Goal: Check status: Check status

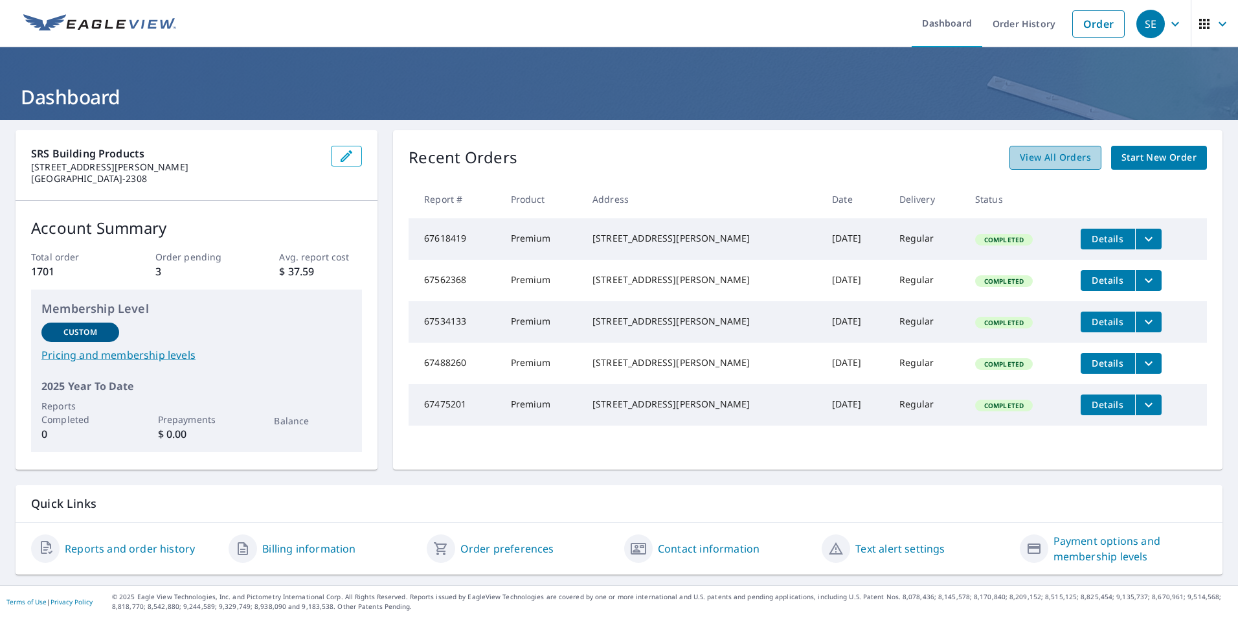
click at [1054, 152] on span "View All Orders" at bounding box center [1055, 158] width 71 height 16
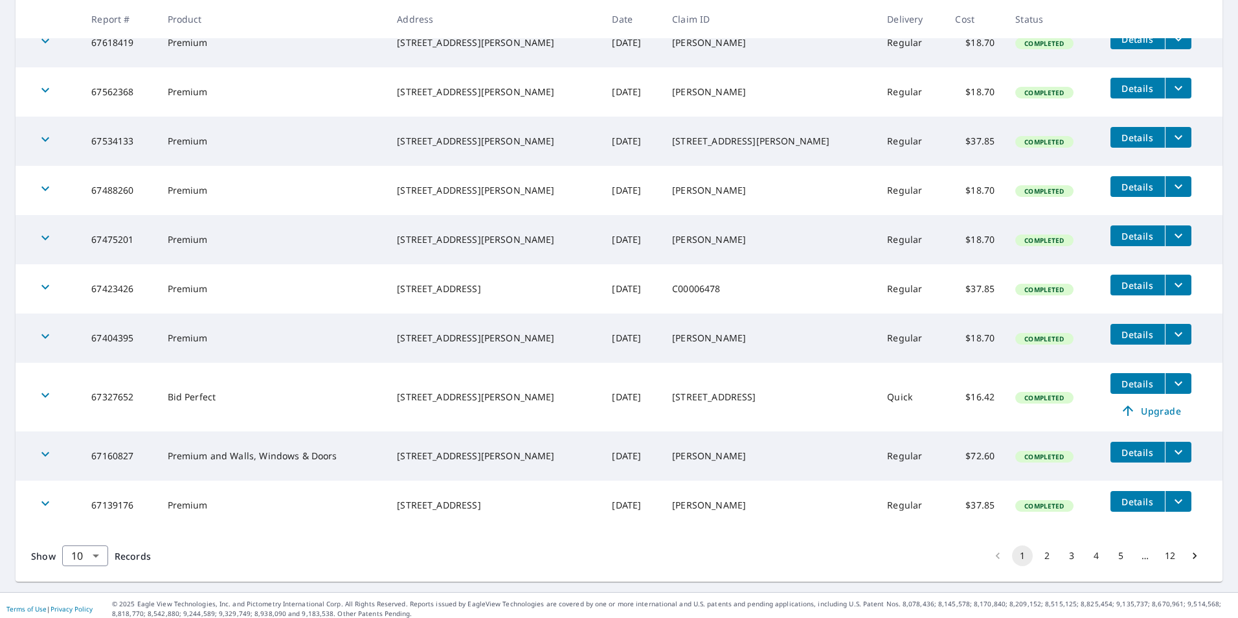
scroll to position [276, 0]
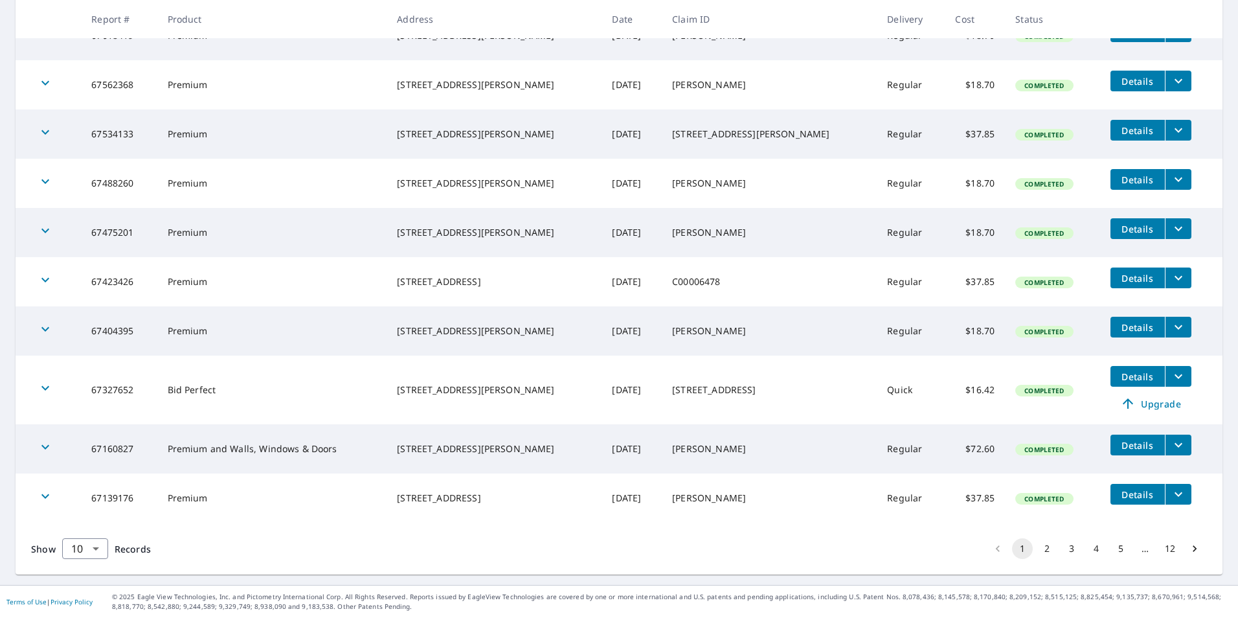
drag, startPoint x: 1074, startPoint y: 550, endPoint x: 1083, endPoint y: 551, distance: 8.5
click at [1084, 551] on li "4" at bounding box center [1096, 548] width 25 height 21
click at [1086, 552] on button "4" at bounding box center [1096, 548] width 21 height 21
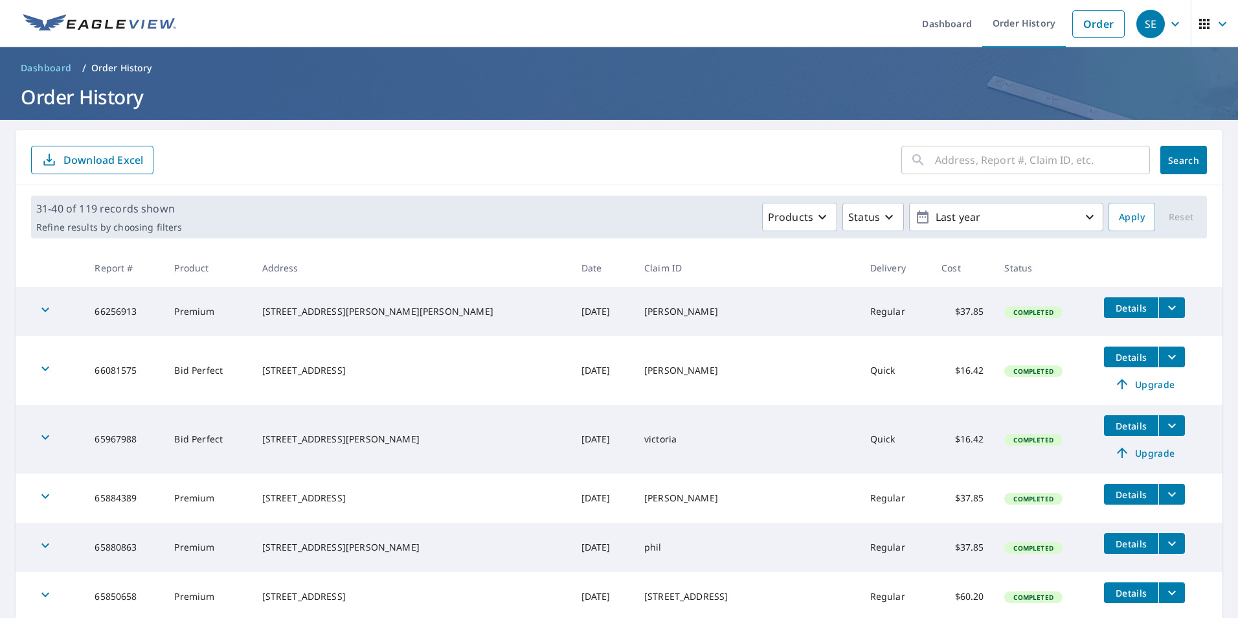
click at [984, 152] on input "text" at bounding box center [1042, 160] width 215 height 36
type input "joppa rd"
click button "Search" at bounding box center [1183, 160] width 47 height 28
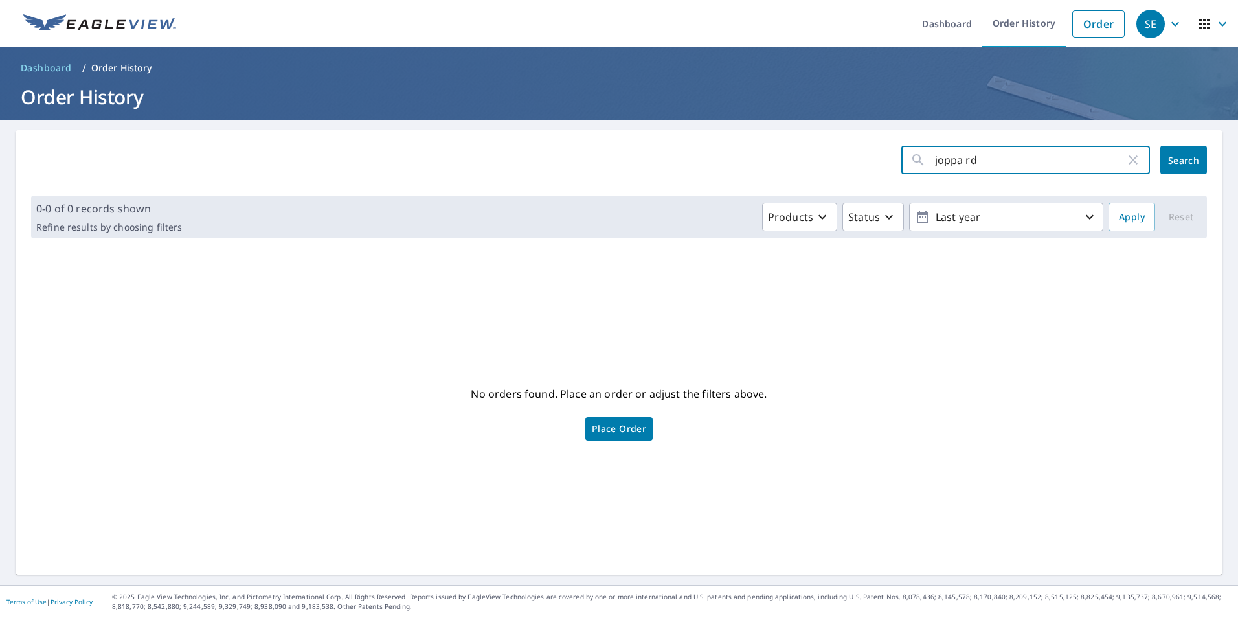
drag, startPoint x: 994, startPoint y: 159, endPoint x: 842, endPoint y: 148, distance: 152.5
click at [842, 148] on form "joppa rd ​ Search" at bounding box center [619, 160] width 1176 height 28
type input "victoria"
click button "Search" at bounding box center [1183, 160] width 47 height 28
click at [1132, 160] on div "victoria ​" at bounding box center [1025, 160] width 249 height 28
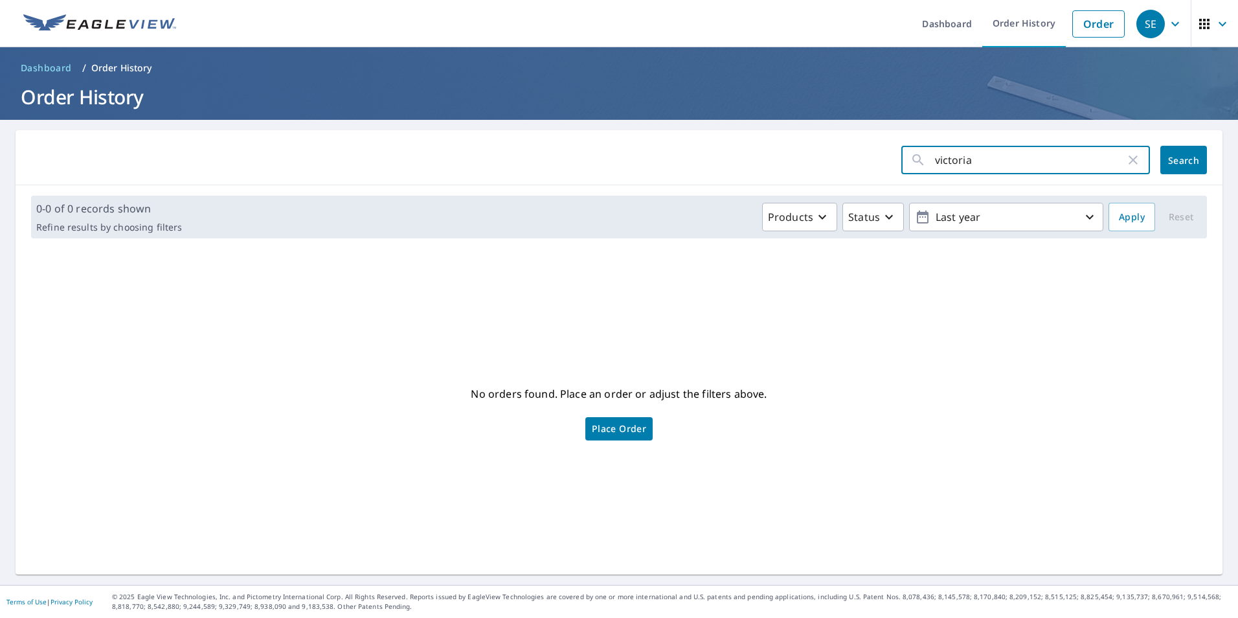
click at [1113, 163] on input "victoria" at bounding box center [1030, 160] width 190 height 36
click at [1126, 155] on icon "button" at bounding box center [1133, 160] width 16 height 16
drag, startPoint x: 954, startPoint y: 159, endPoint x: 987, endPoint y: 173, distance: 36.0
click at [954, 159] on input "text" at bounding box center [1042, 160] width 215 height 36
click at [263, 304] on div "No orders found. Place an order or adjust the filters above. Place Order" at bounding box center [619, 411] width 1186 height 305
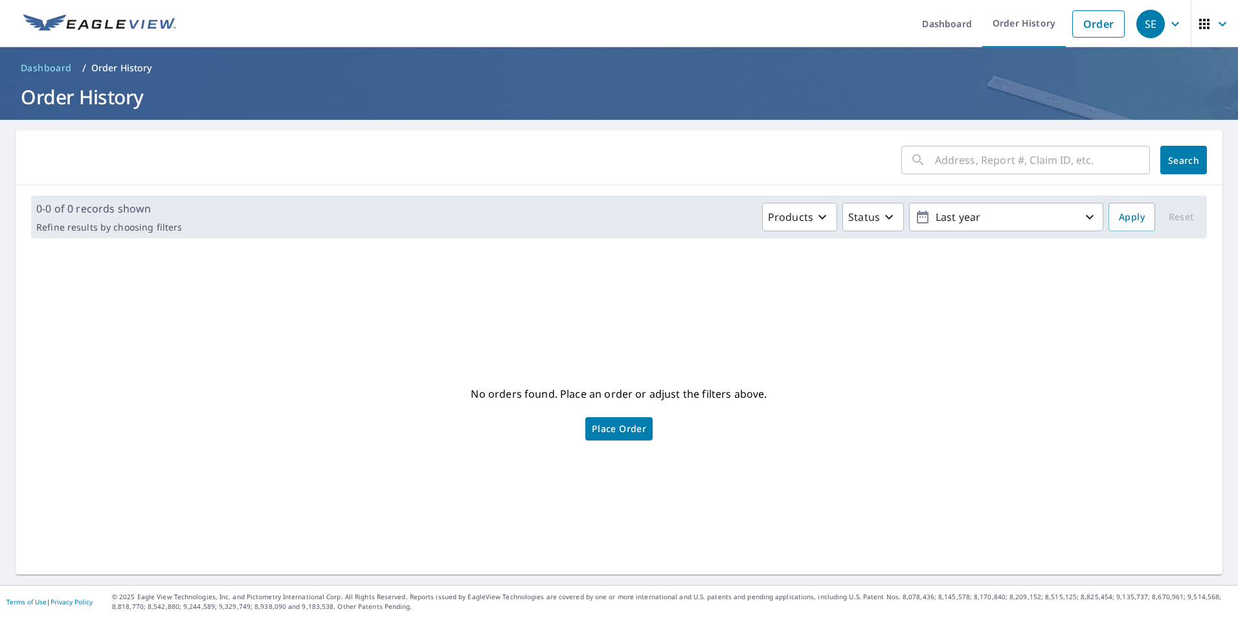
drag, startPoint x: 34, startPoint y: 70, endPoint x: 54, endPoint y: 85, distance: 24.5
click at [35, 71] on span "Dashboard" at bounding box center [46, 68] width 51 height 13
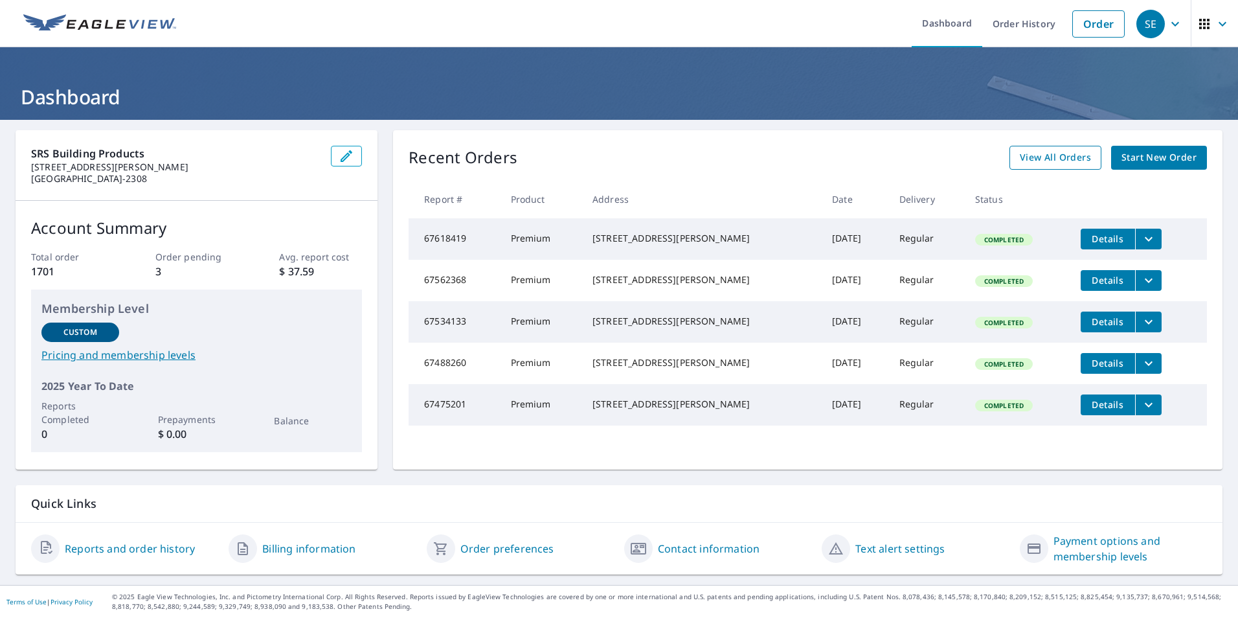
click at [1024, 153] on span "View All Orders" at bounding box center [1055, 158] width 71 height 16
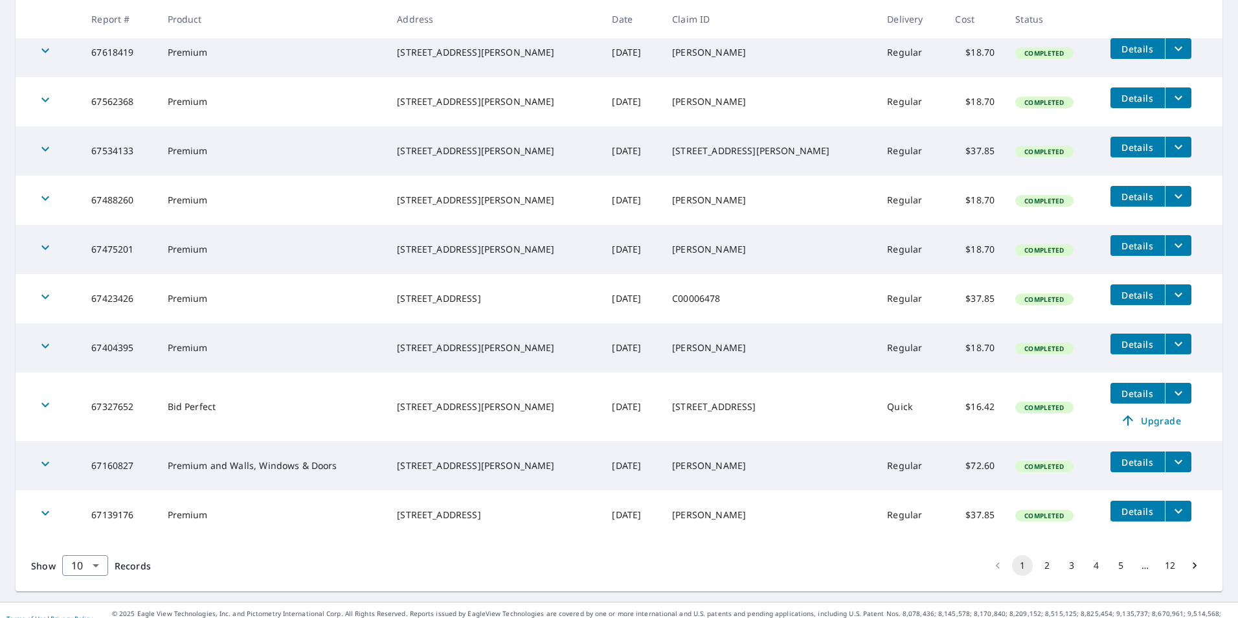
scroll to position [276, 0]
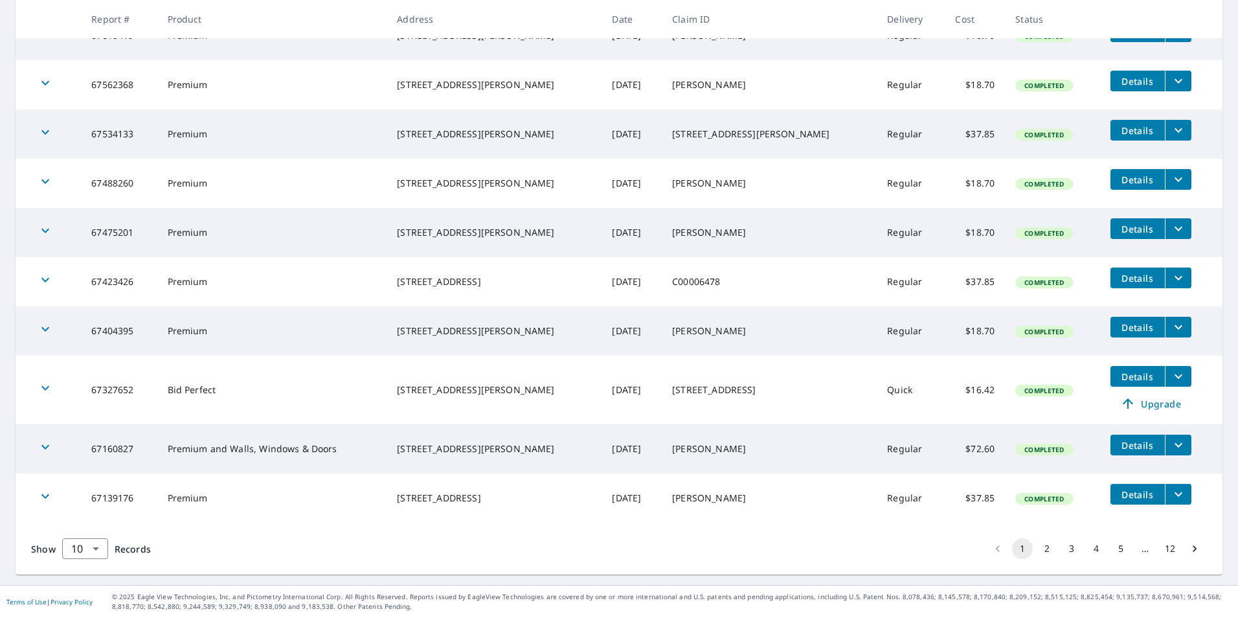
click at [1041, 547] on button "2" at bounding box center [1047, 548] width 21 height 21
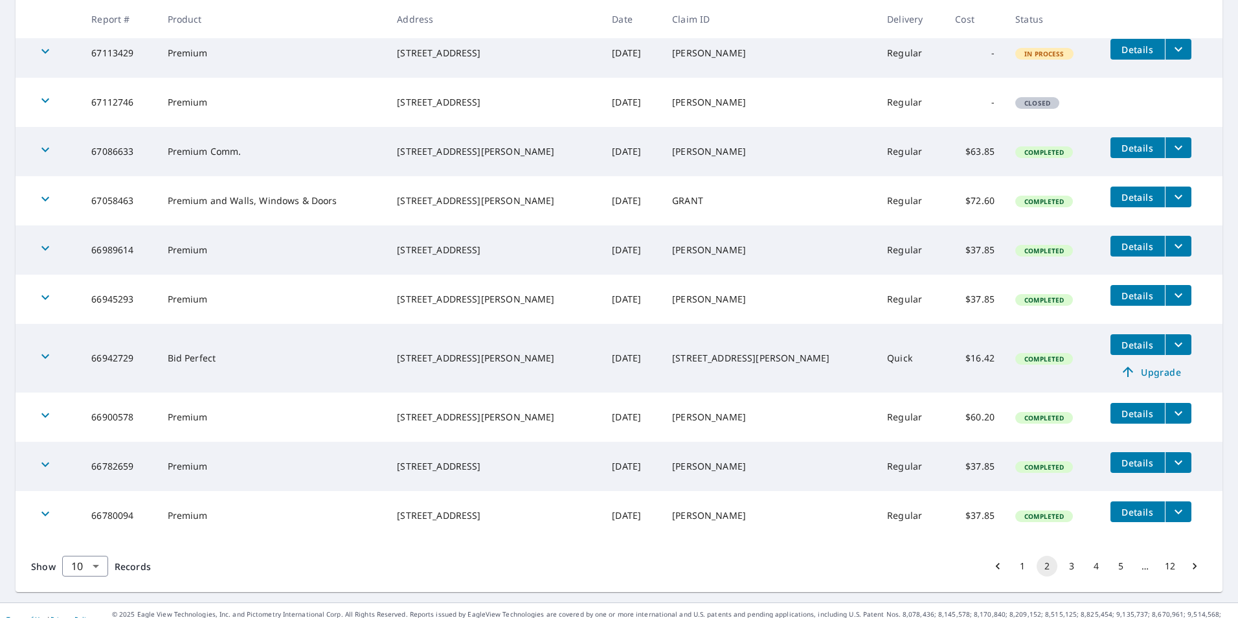
scroll to position [276, 0]
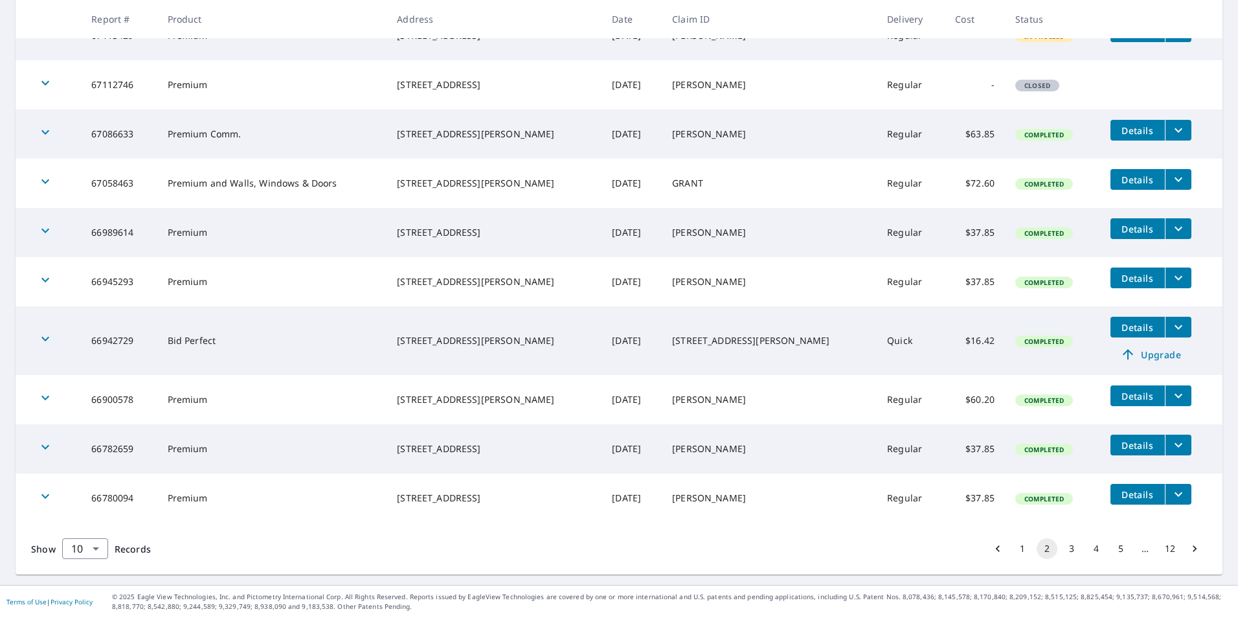
click at [1061, 549] on button "3" at bounding box center [1071, 548] width 21 height 21
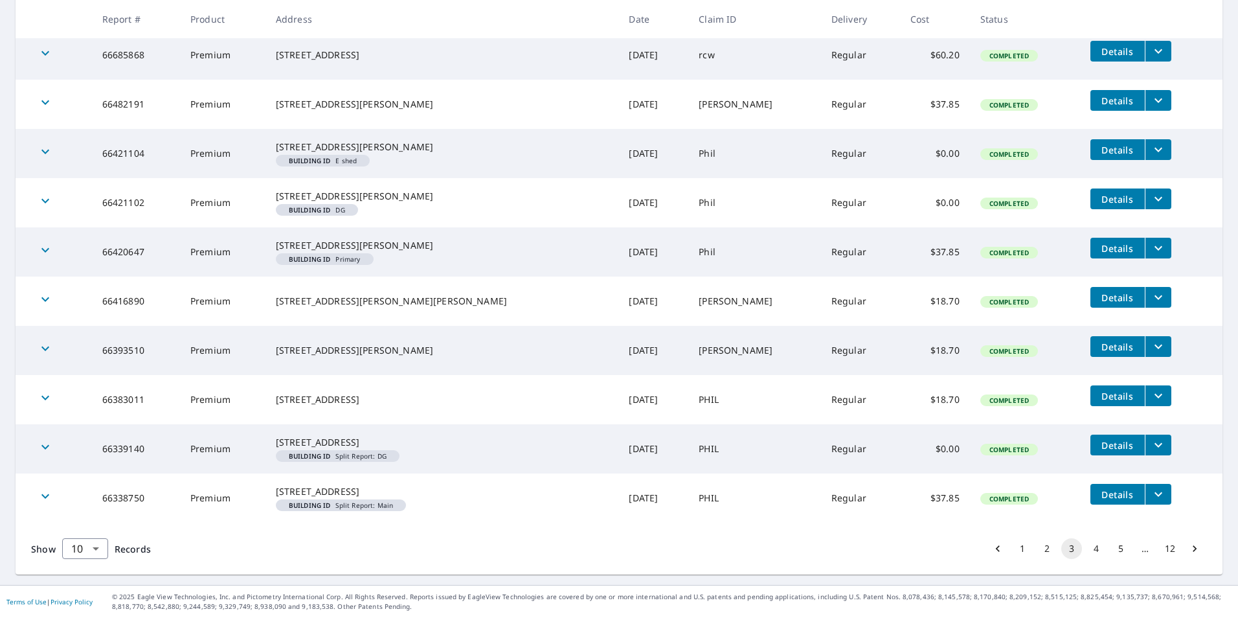
scroll to position [309, 0]
click at [1087, 547] on button "4" at bounding box center [1096, 548] width 21 height 21
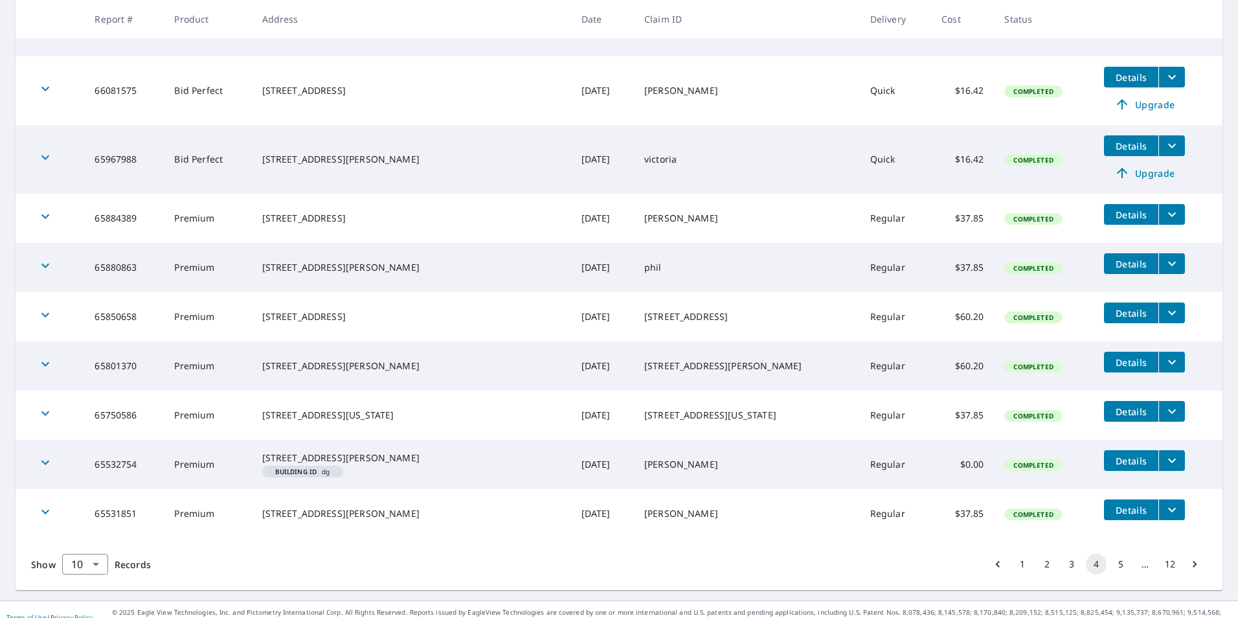
scroll to position [306, 0]
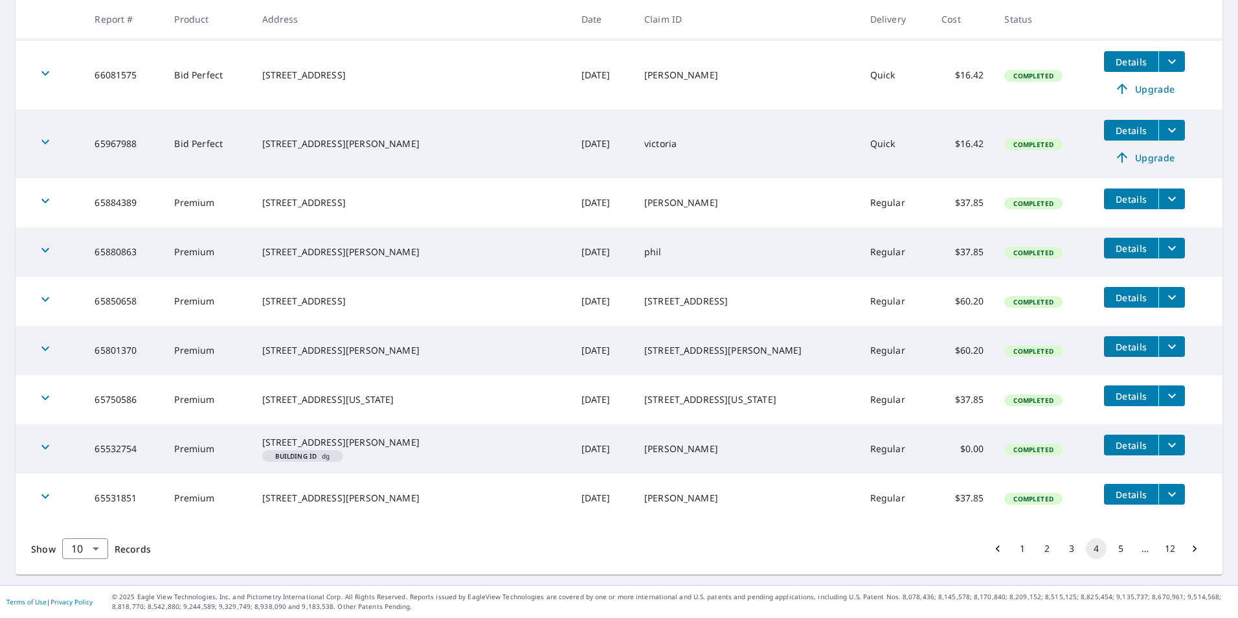
click at [1111, 552] on button "5" at bounding box center [1121, 548] width 21 height 21
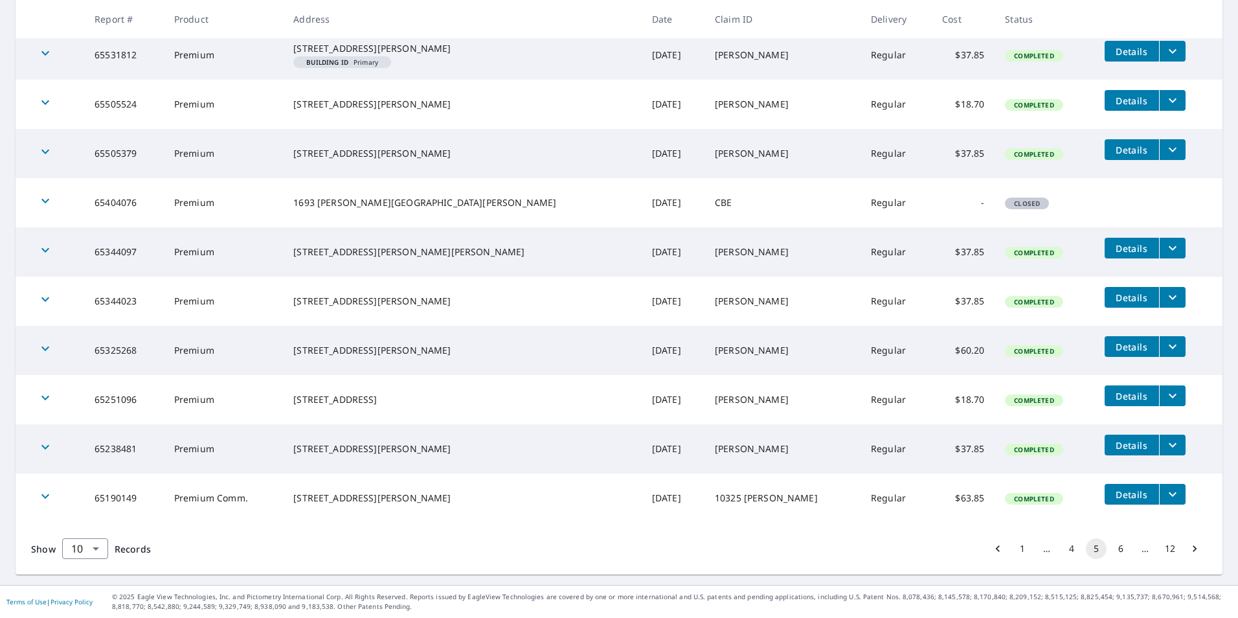
scroll to position [267, 0]
click at [1114, 545] on button "6" at bounding box center [1121, 548] width 21 height 21
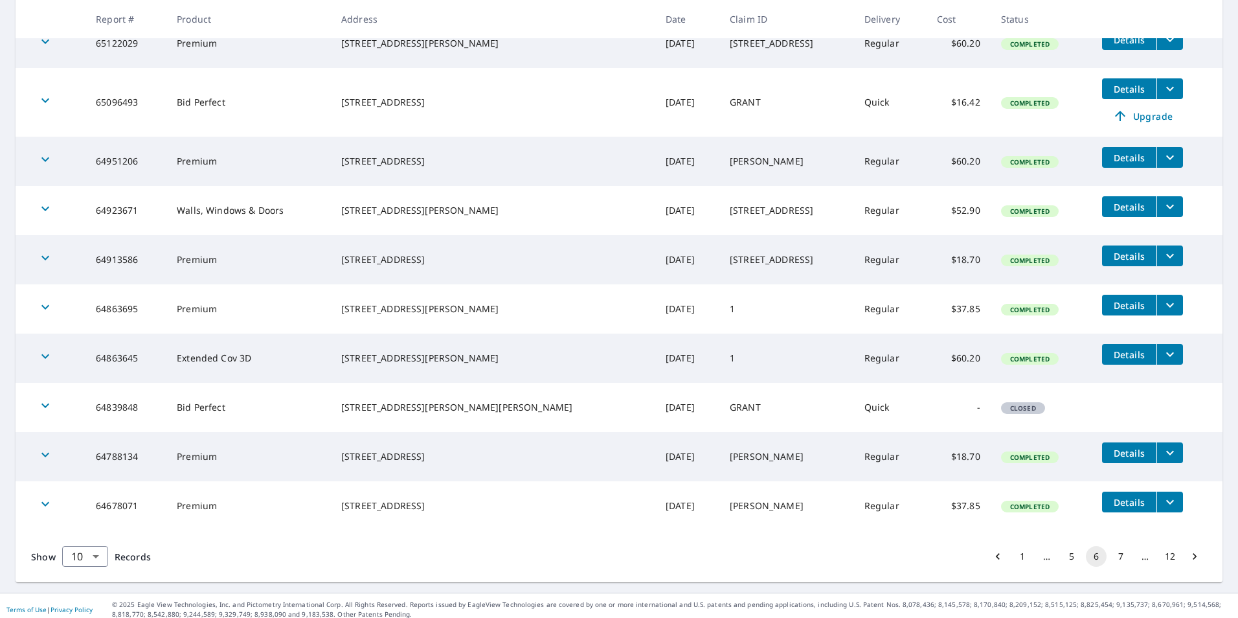
scroll to position [276, 0]
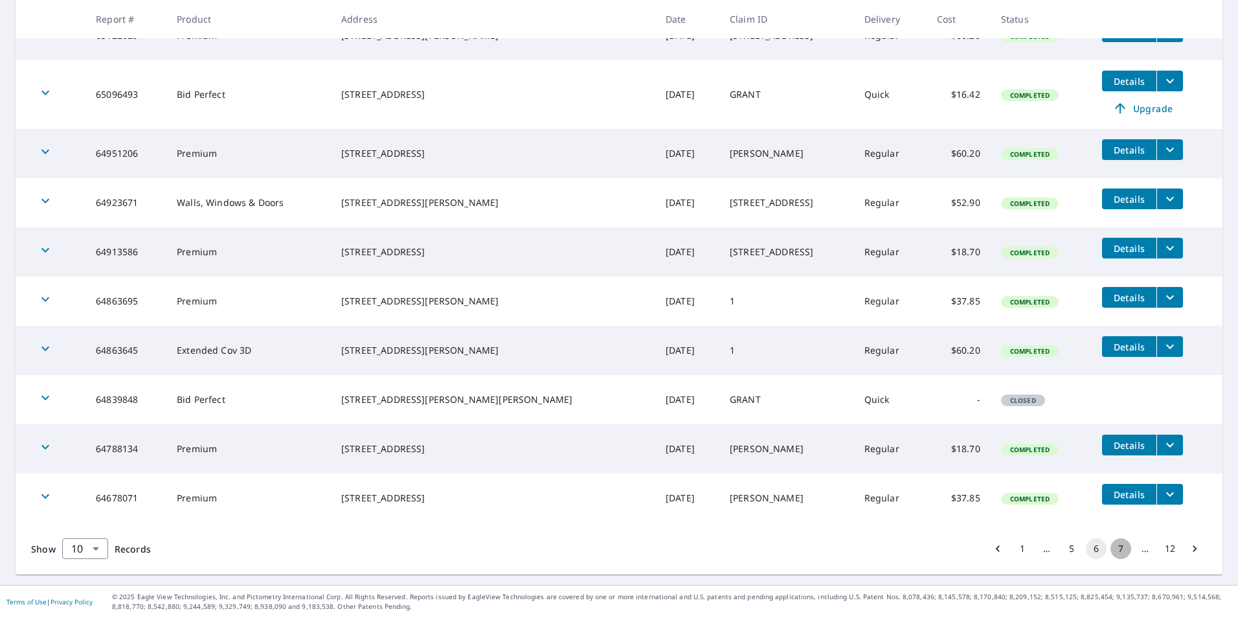
click at [1115, 550] on button "7" at bounding box center [1121, 548] width 21 height 21
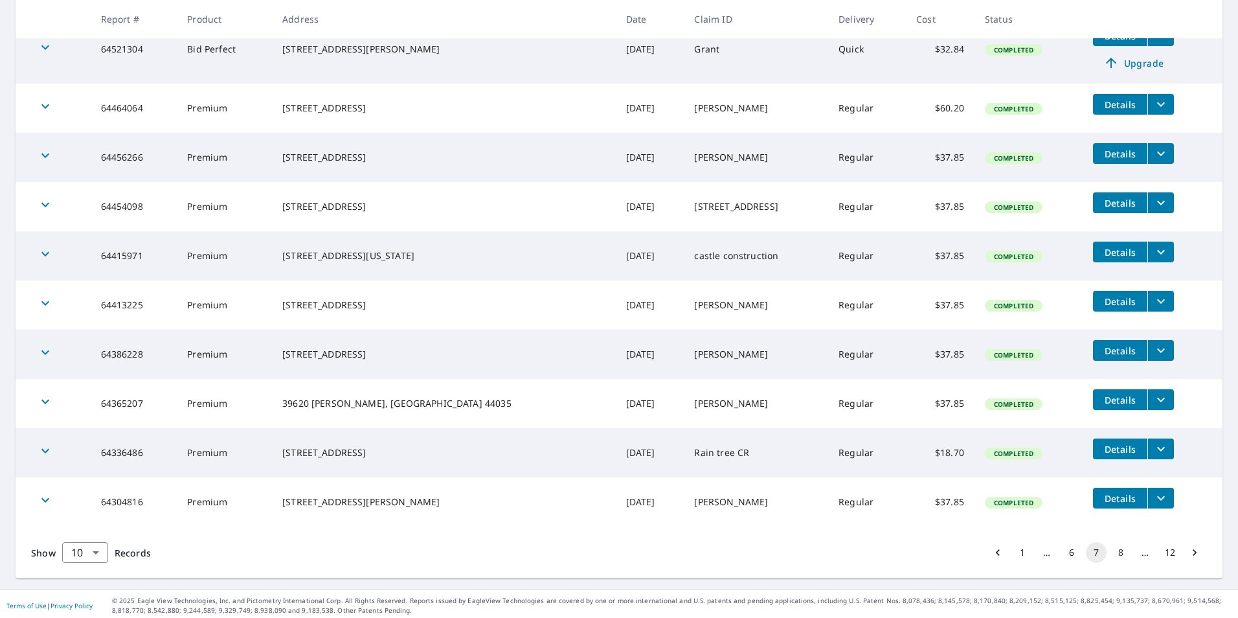
scroll to position [276, 0]
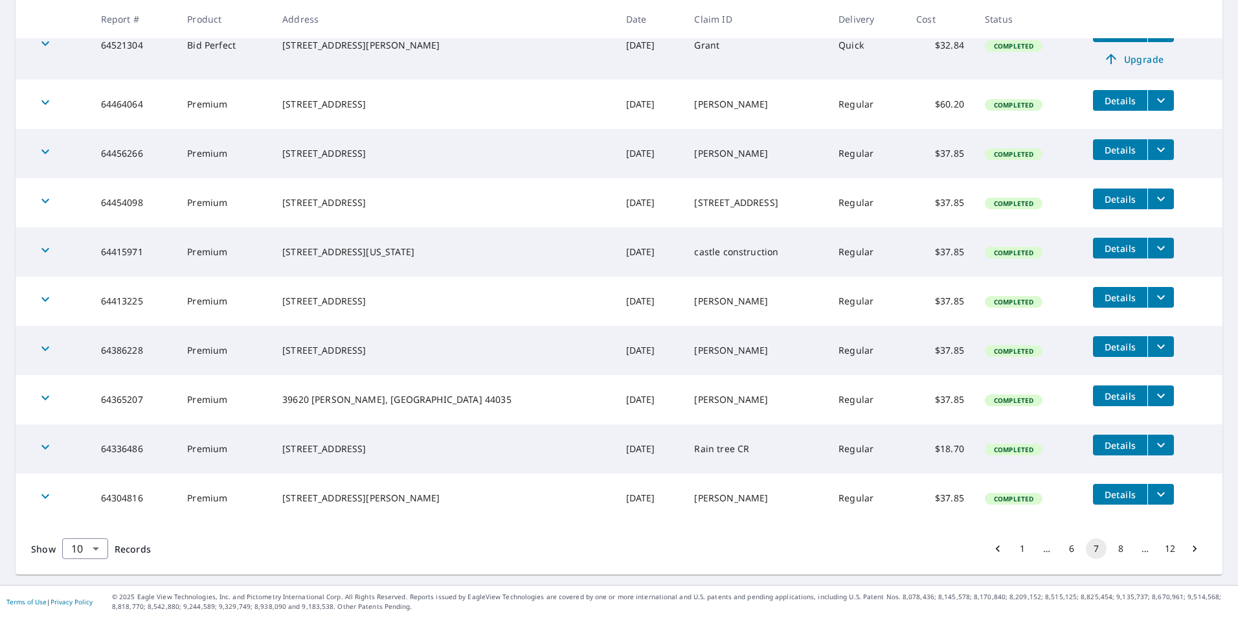
click at [1111, 551] on button "8" at bounding box center [1121, 548] width 21 height 21
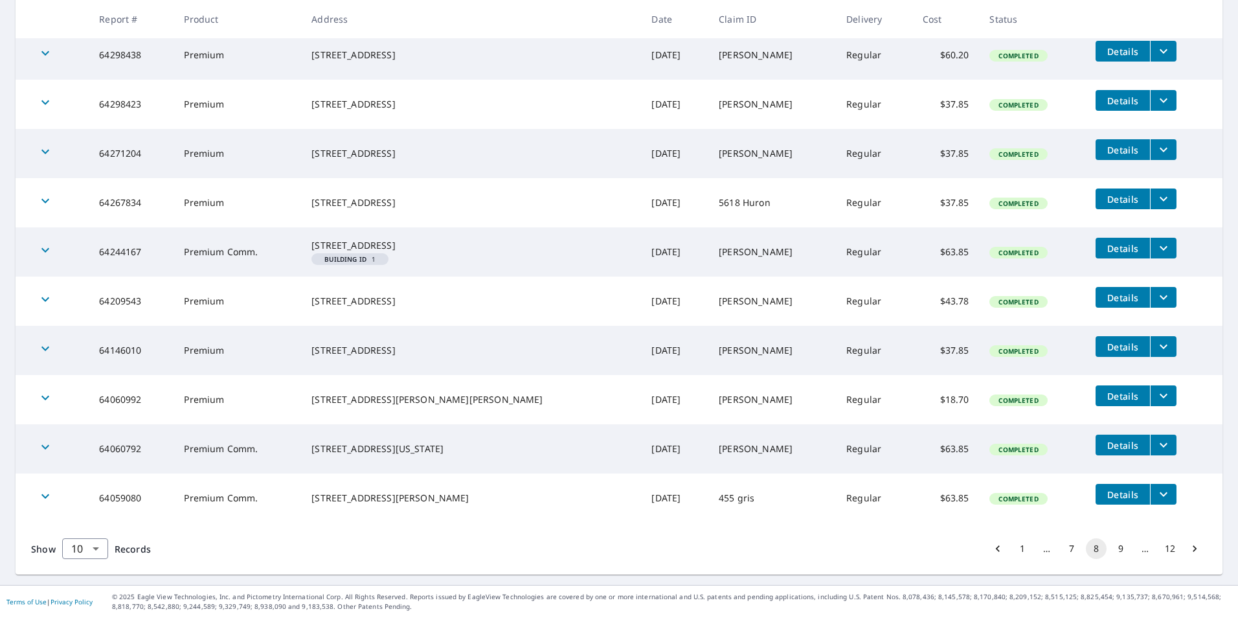
scroll to position [267, 0]
click at [1112, 545] on button "9" at bounding box center [1121, 548] width 21 height 21
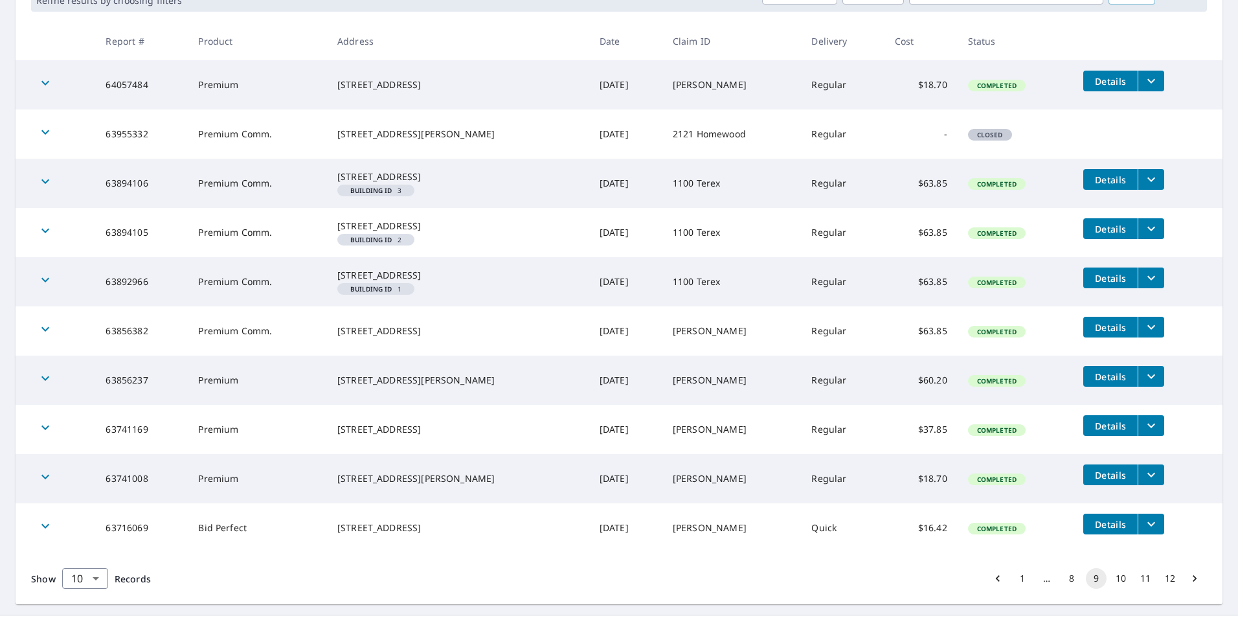
scroll to position [259, 0]
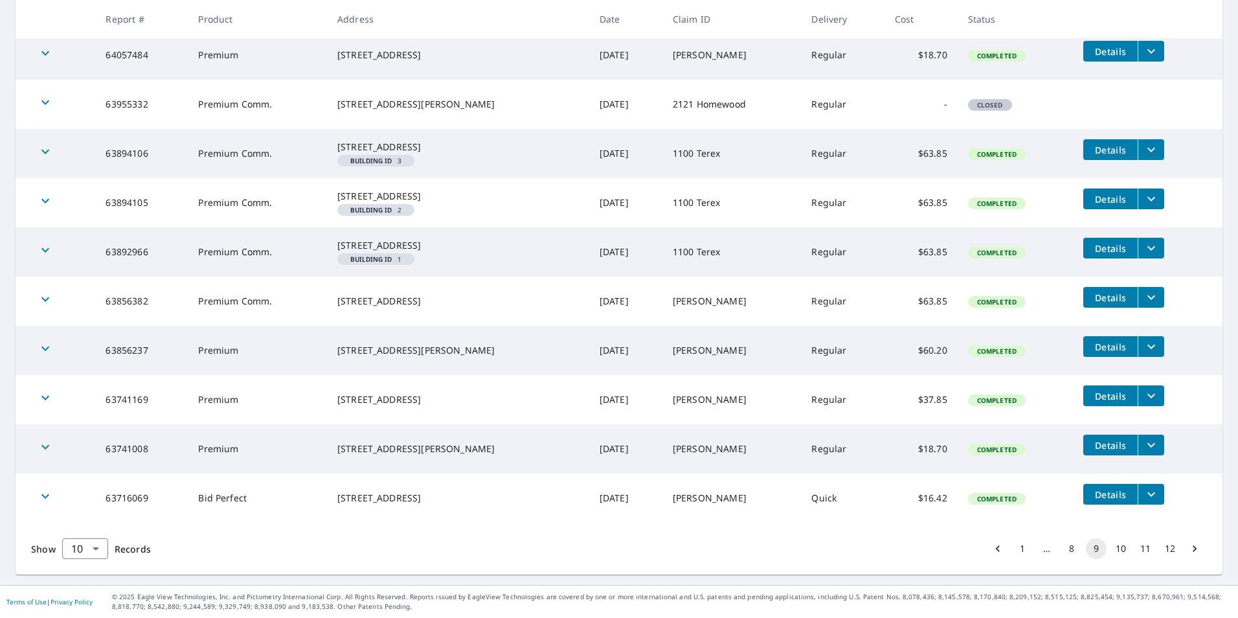
click at [1111, 559] on button "10" at bounding box center [1121, 548] width 21 height 21
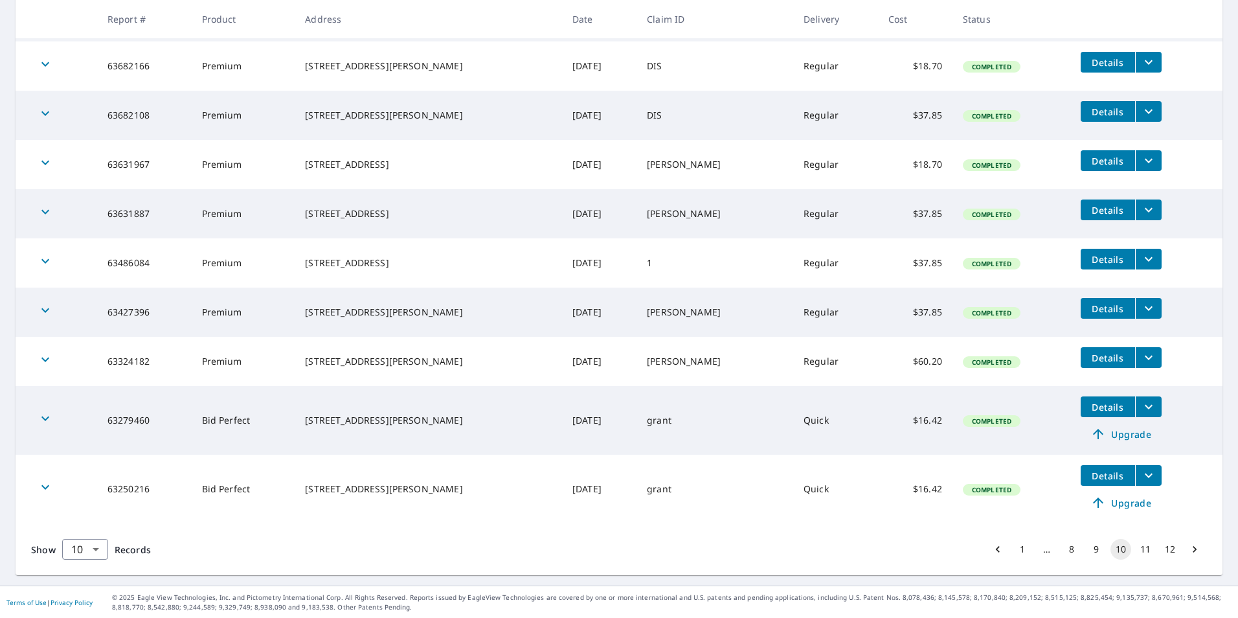
scroll to position [315, 0]
click at [1138, 550] on button "11" at bounding box center [1145, 548] width 21 height 21
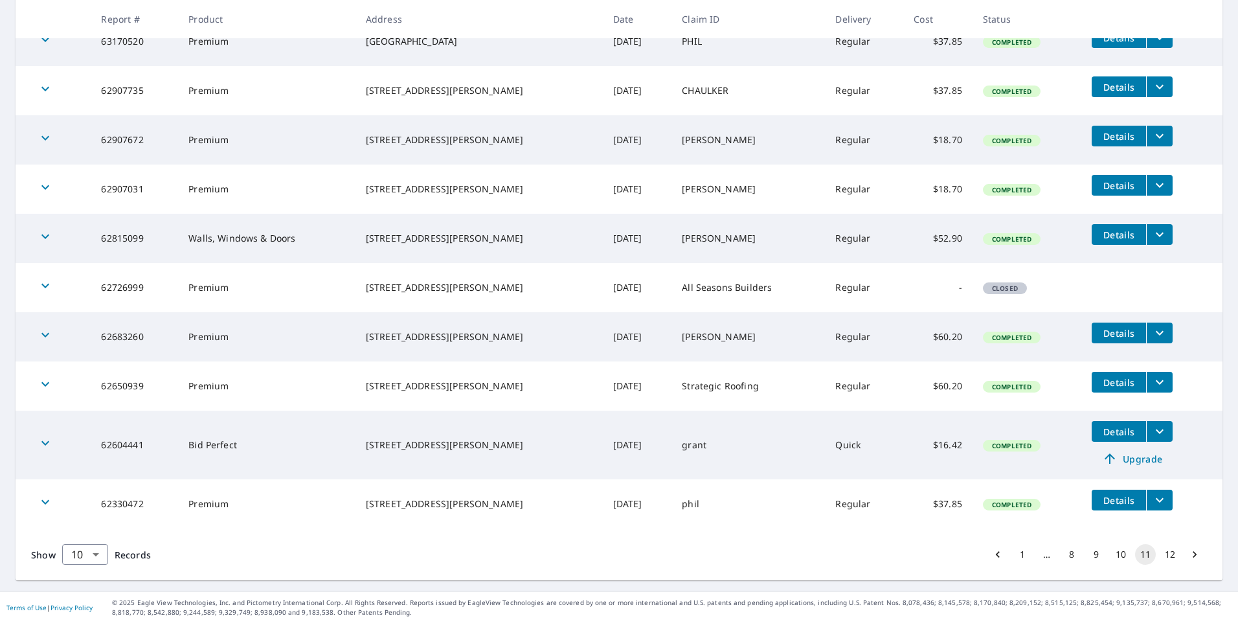
scroll to position [276, 0]
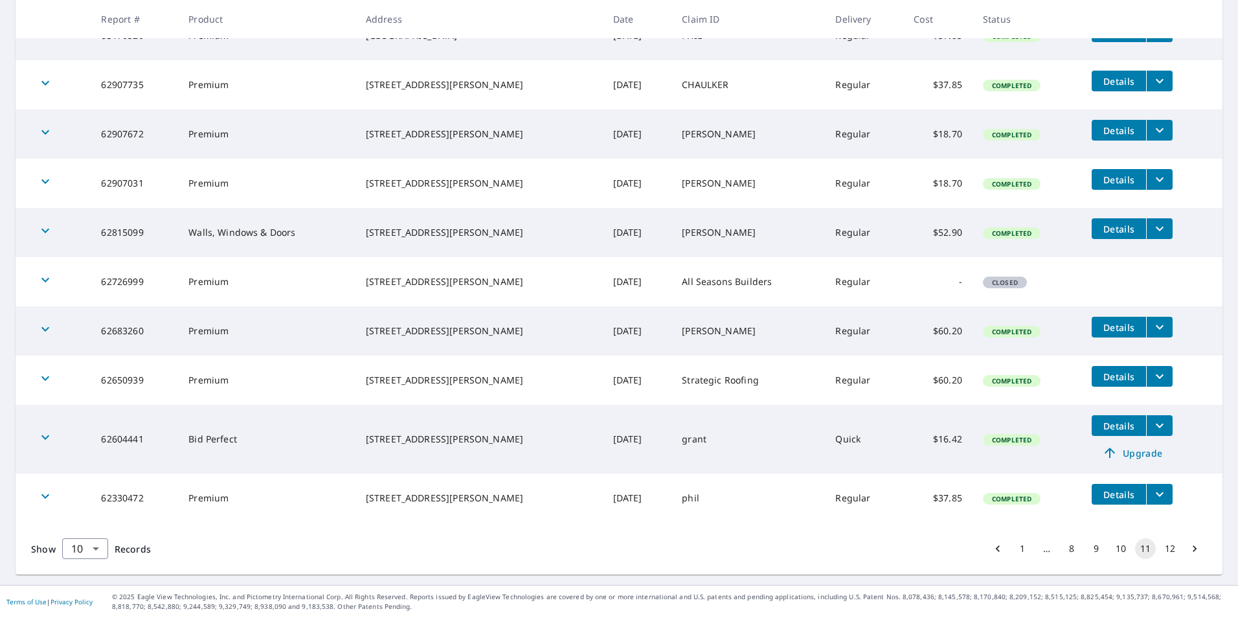
click at [1164, 550] on button "12" at bounding box center [1170, 548] width 21 height 21
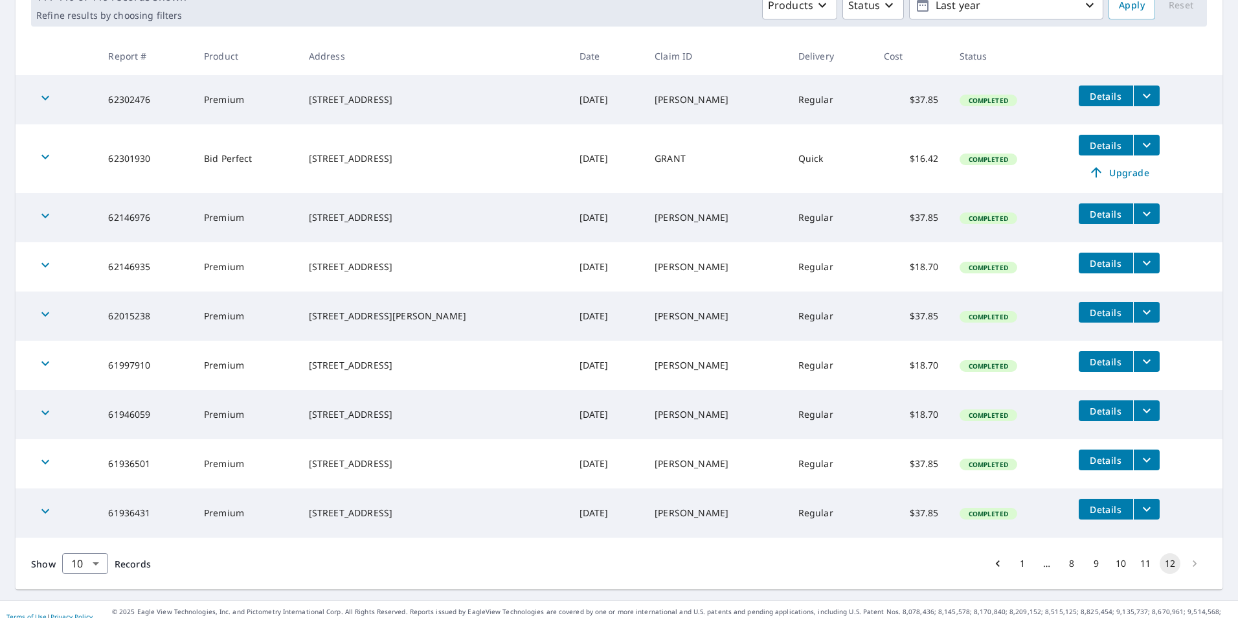
scroll to position [227, 0]
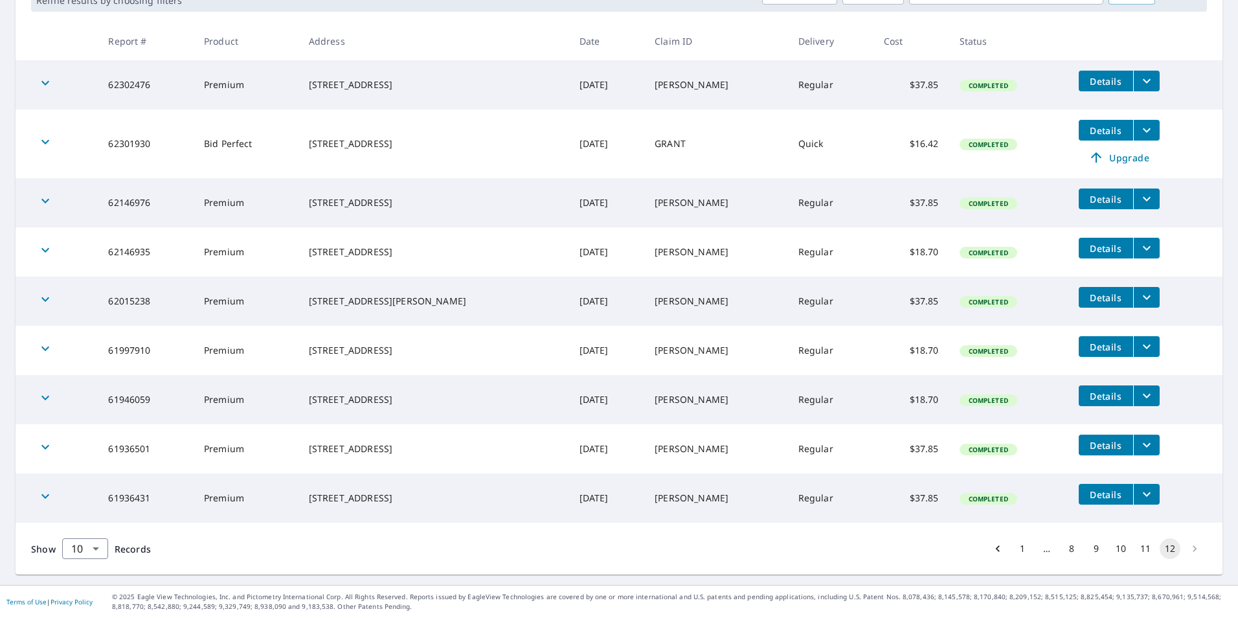
click at [1183, 550] on li "pagination navigation" at bounding box center [1194, 548] width 25 height 21
click at [1185, 547] on li "pagination navigation" at bounding box center [1194, 548] width 25 height 21
